Goal: Information Seeking & Learning: Learn about a topic

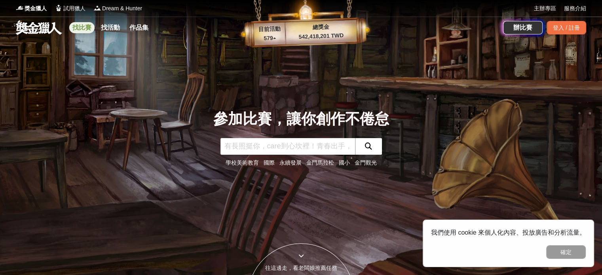
click at [92, 31] on link "找比賽" at bounding box center [81, 27] width 25 height 11
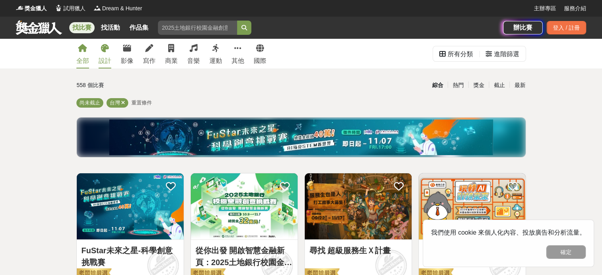
click at [105, 56] on div "設計" at bounding box center [105, 61] width 13 height 10
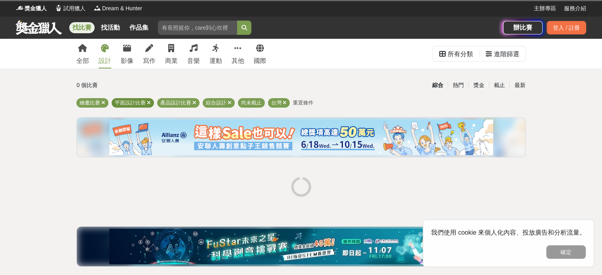
click at [129, 104] on span "平面設計比賽" at bounding box center [130, 103] width 31 height 6
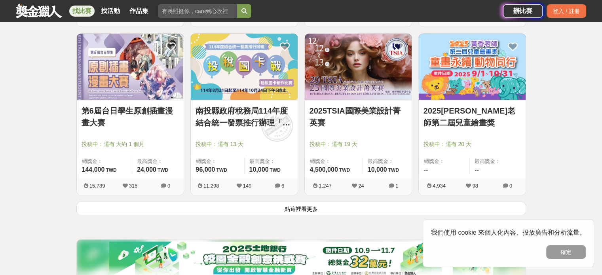
scroll to position [951, 0]
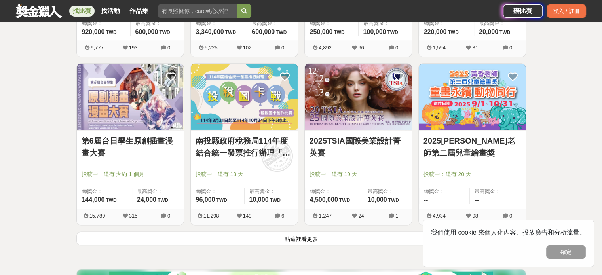
click at [353, 242] on button "點這裡看更多" at bounding box center [301, 239] width 450 height 14
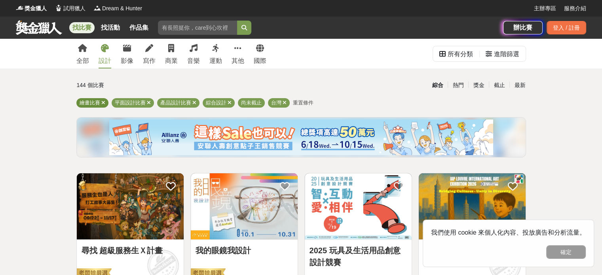
click at [103, 102] on icon at bounding box center [103, 102] width 4 height 5
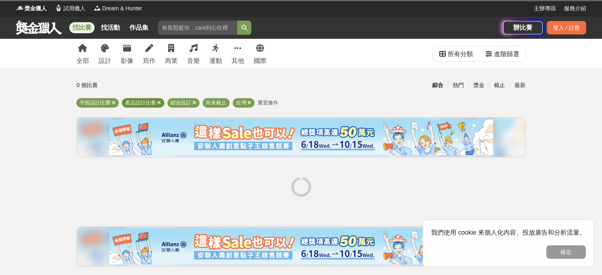
click at [157, 102] on icon at bounding box center [159, 102] width 4 height 5
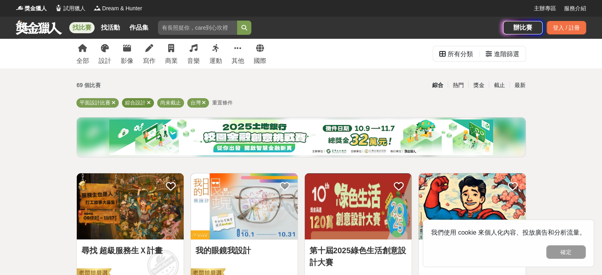
click at [149, 102] on icon at bounding box center [149, 102] width 4 height 5
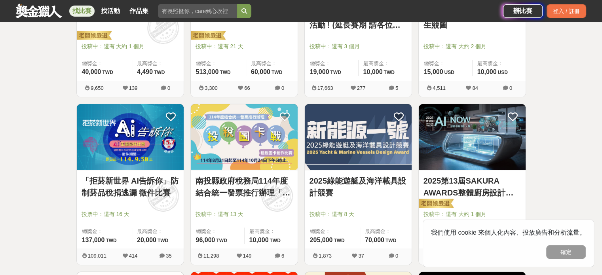
scroll to position [475, 0]
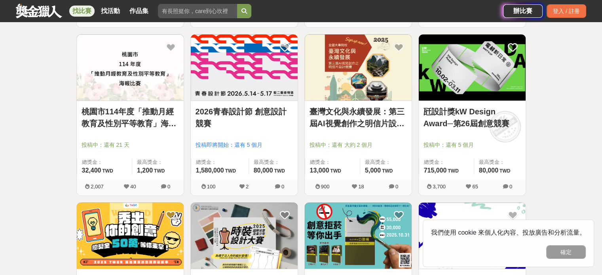
click at [244, 65] on img at bounding box center [244, 67] width 107 height 66
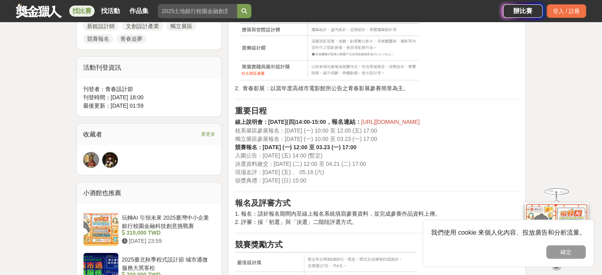
scroll to position [594, 0]
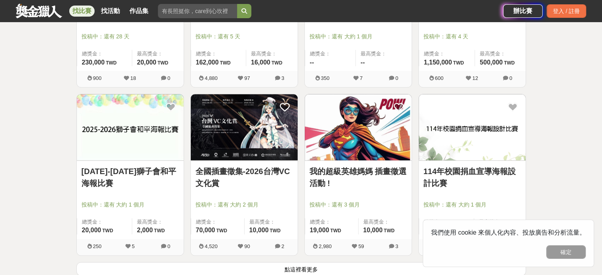
scroll to position [951, 0]
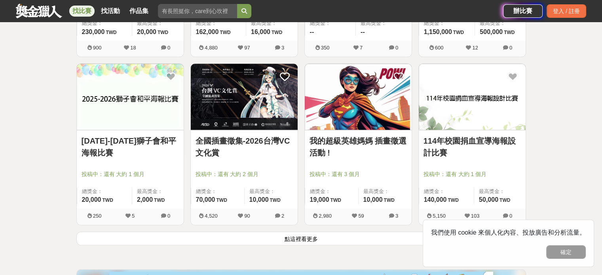
click at [334, 237] on button "點這裡看更多" at bounding box center [301, 239] width 450 height 14
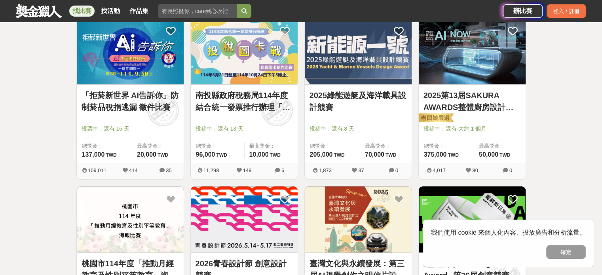
scroll to position [238, 0]
